Goal: Use online tool/utility: Utilize a website feature to perform a specific function

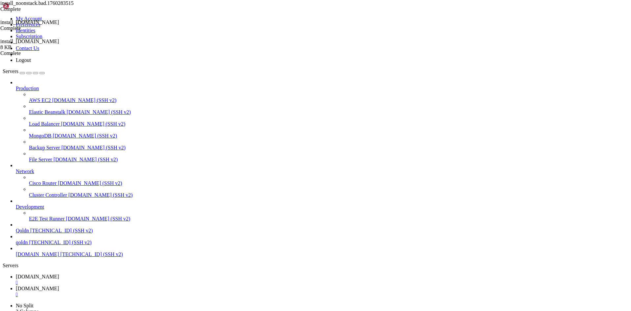
scroll to position [6, 1]
click at [59, 285] on span "[DOMAIN_NAME]" at bounding box center [37, 288] width 43 height 6
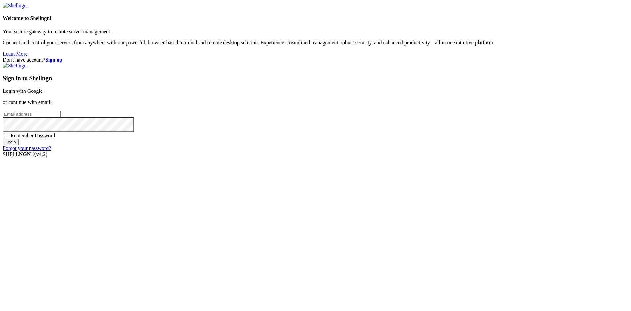
type input "root"
click at [43, 94] on link "Login with Google" at bounding box center [23, 91] width 40 height 6
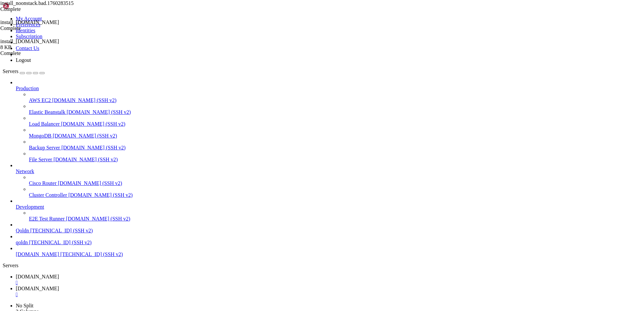
click at [59, 285] on span "[DOMAIN_NAME]" at bounding box center [37, 288] width 43 height 6
type textarea "echo " DOMAIN=$DOMAIN LE_EMAIL=$LE_EMAIL DB_PASS='*****' bash /root/install_[DO…"
type textarea "BASH"
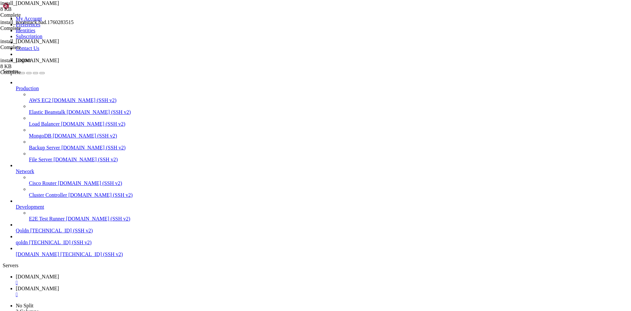
click at [94, 273] on link "[DOMAIN_NAME] " at bounding box center [322, 279] width 613 height 12
drag, startPoint x: 111, startPoint y: 623, endPoint x: 107, endPoint y: 638, distance: 15.0
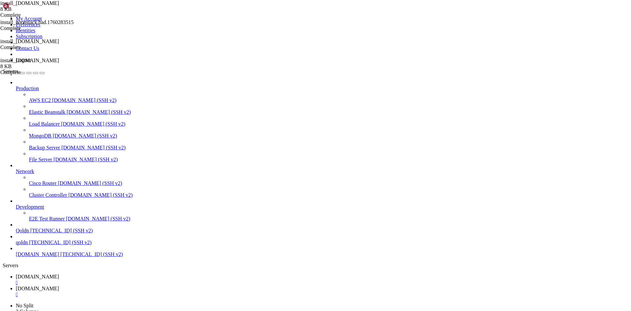
drag, startPoint x: 119, startPoint y: 5, endPoint x: 108, endPoint y: 9, distance: 11.2
click at [119, 279] on div "" at bounding box center [322, 282] width 613 height 6
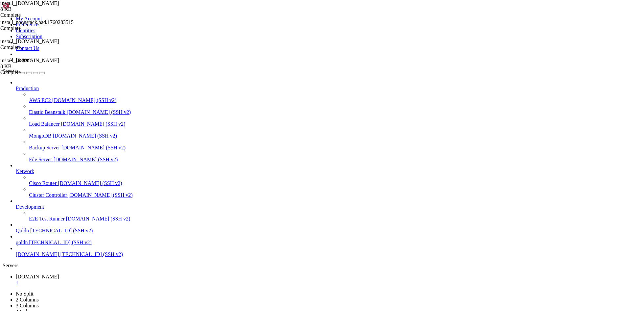
drag, startPoint x: 6, startPoint y: 954, endPoint x: 90, endPoint y: 965, distance: 84.8
copy div "failed to solve: process "/bin/sh -c npm ci --omit=dev" did not complete succes…"
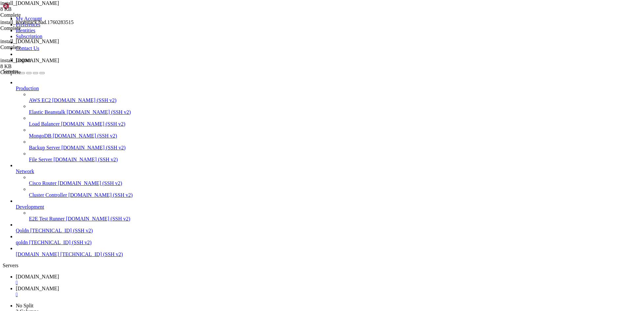
scroll to position [1070, 0]
drag, startPoint x: 9, startPoint y: 871, endPoint x: 107, endPoint y: 871, distance: 98.9
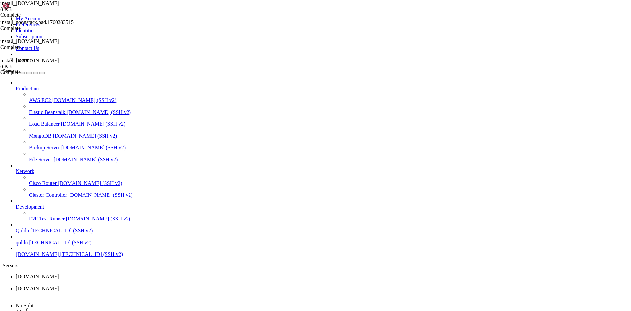
drag, startPoint x: 181, startPoint y: 967, endPoint x: 5, endPoint y: 966, distance: 175.5
copy x-row "dependency failed to start: container noonstack-db-1 exited (1)"
drag, startPoint x: 5, startPoint y: 911, endPoint x: 234, endPoint y: 963, distance: 235.3
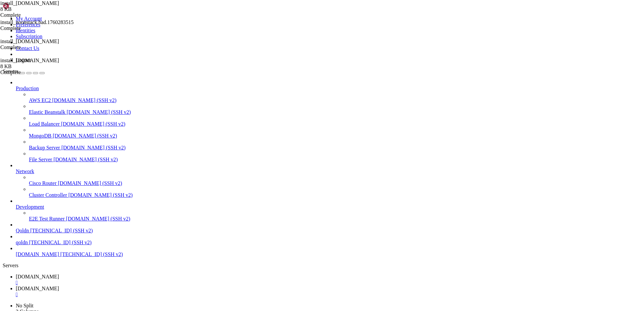
drag, startPoint x: 6, startPoint y: 765, endPoint x: 225, endPoint y: 968, distance: 298.4
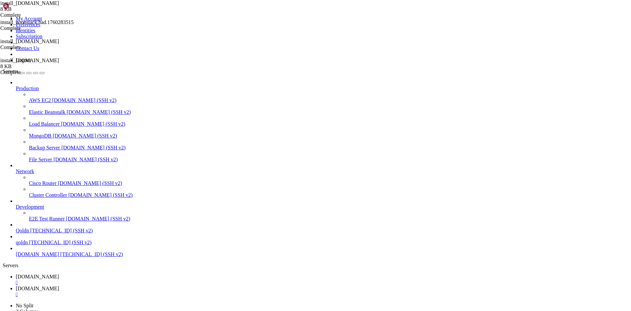
click at [59, 285] on span "[DOMAIN_NAME]" at bounding box center [37, 288] width 43 height 6
click at [162, 291] on div "" at bounding box center [322, 294] width 613 height 6
drag, startPoint x: 5, startPoint y: 939, endPoint x: 152, endPoint y: 949, distance: 146.6
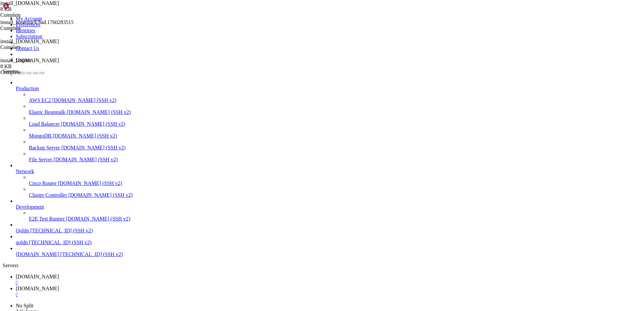
drag, startPoint x: 6, startPoint y: 922, endPoint x: 124, endPoint y: 951, distance: 121.8
copy div "root @ Ubuntu-2204-jammy-amd64-base ~ # docker compose down docker volume rm no…"
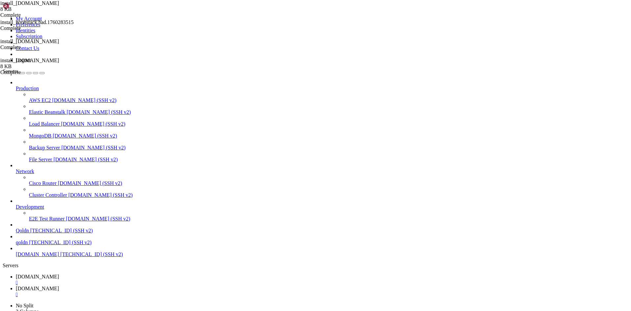
drag, startPoint x: 4, startPoint y: 766, endPoint x: 12, endPoint y: 769, distance: 8.0
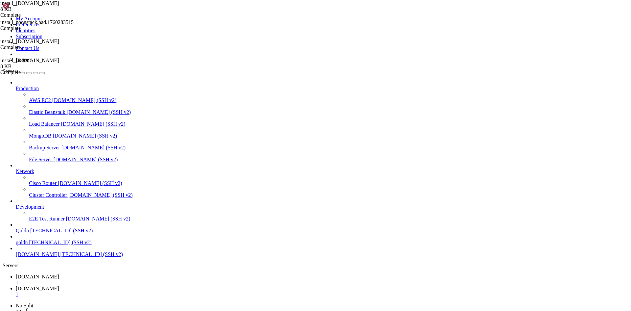
scroll to position [754, 0]
drag, startPoint x: 5, startPoint y: 766, endPoint x: 101, endPoint y: 967, distance: 222.1
copy div "root @ Ubuntu-2204-jammy-amd64-base /opt/noonstack # docker compose -f docker-c…"
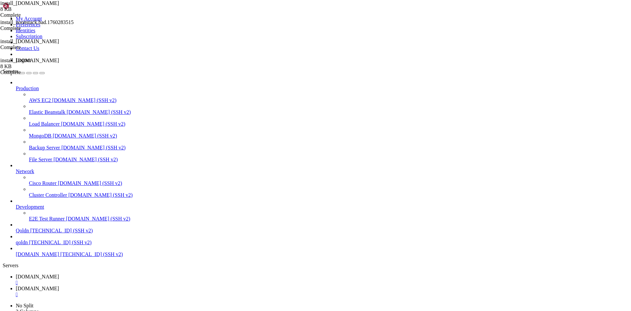
scroll to position [1626, 0]
drag, startPoint x: 42, startPoint y: 743, endPoint x: 348, endPoint y: 972, distance: 382.3
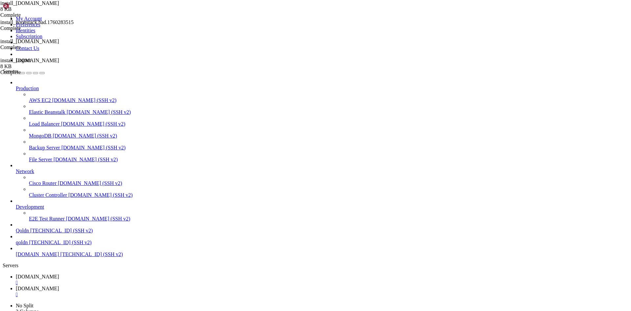
copy div "root @ Ubuntu-2204-jammy-amd64-base /opt cd /opt/noonstack opt/noonstack m/cadd…"
click at [59, 273] on span "[DOMAIN_NAME]" at bounding box center [37, 276] width 43 height 6
click at [59, 285] on span "[DOMAIN_NAME]" at bounding box center [37, 288] width 43 height 6
click at [164, 291] on div "" at bounding box center [322, 294] width 613 height 6
